Goal: Information Seeking & Learning: Learn about a topic

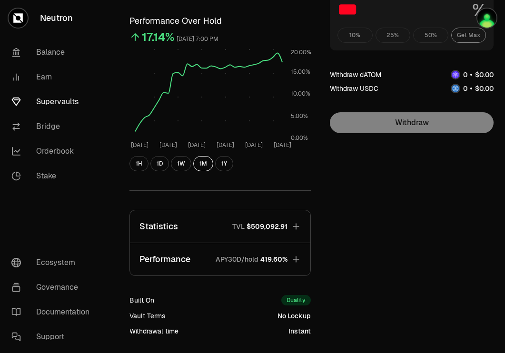
scroll to position [93, 0]
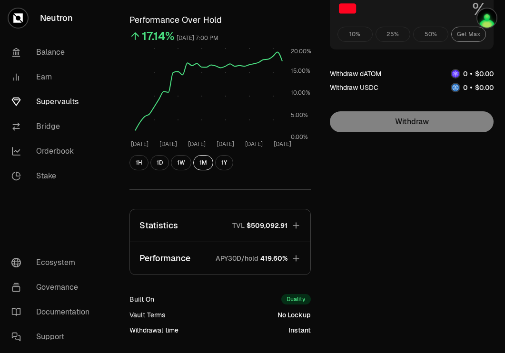
click at [285, 230] on button "Statistics TVL $509,092.91" at bounding box center [220, 226] width 180 height 32
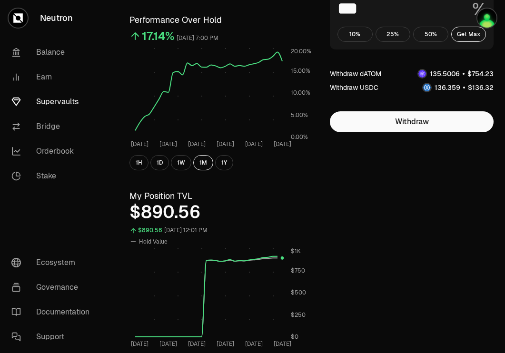
scroll to position [0, 0]
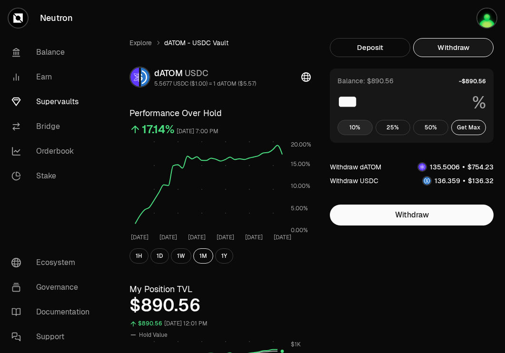
click at [351, 131] on button "10%" at bounding box center [355, 127] width 35 height 15
click at [474, 120] on button "Get Max" at bounding box center [468, 127] width 35 height 15
click at [360, 127] on button "10%" at bounding box center [355, 127] width 35 height 15
click at [472, 126] on button "Get Max" at bounding box center [468, 127] width 35 height 15
type input "***"
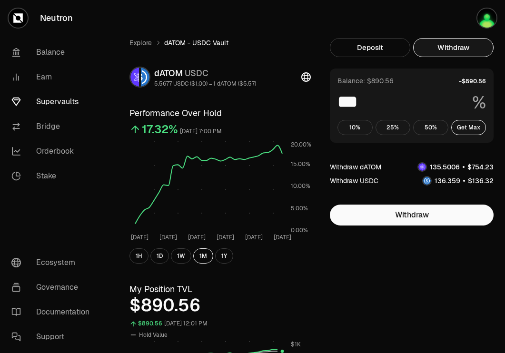
click at [40, 96] on link "Supervaults" at bounding box center [53, 102] width 99 height 25
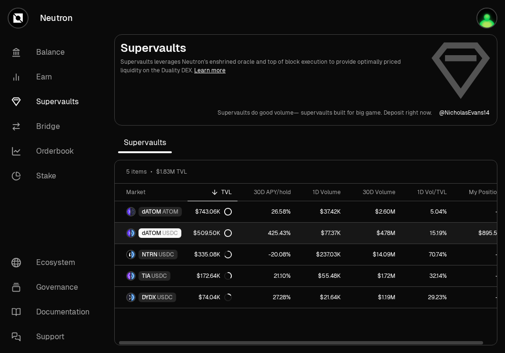
click at [227, 234] on icon at bounding box center [228, 234] width 8 height 8
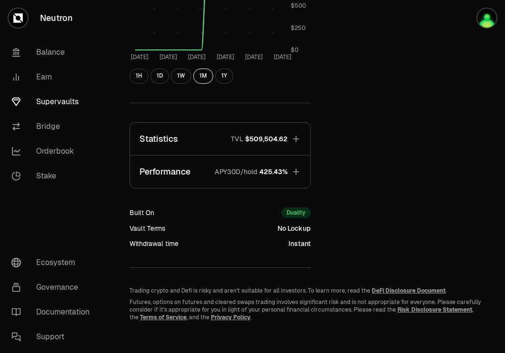
scroll to position [386, 0]
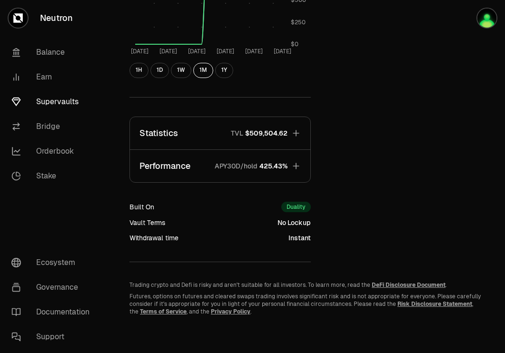
click at [281, 126] on button "Statistics TVL $509,504.62" at bounding box center [220, 133] width 180 height 32
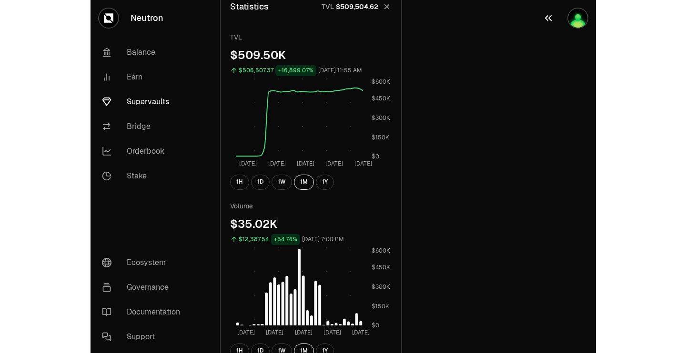
scroll to position [514, 0]
